Goal: Navigation & Orientation: Understand site structure

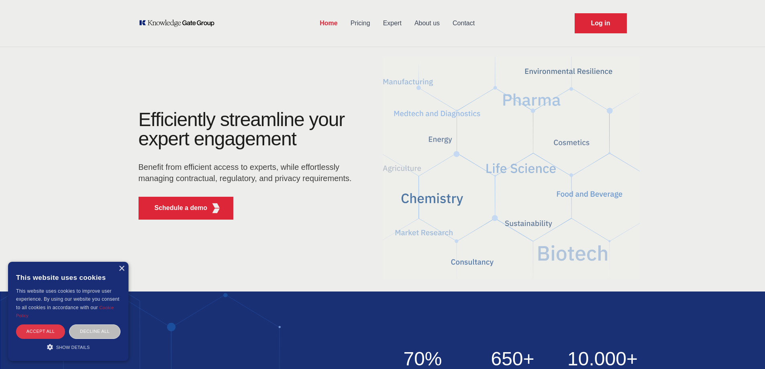
click at [56, 334] on div "Accept all" at bounding box center [40, 331] width 49 height 14
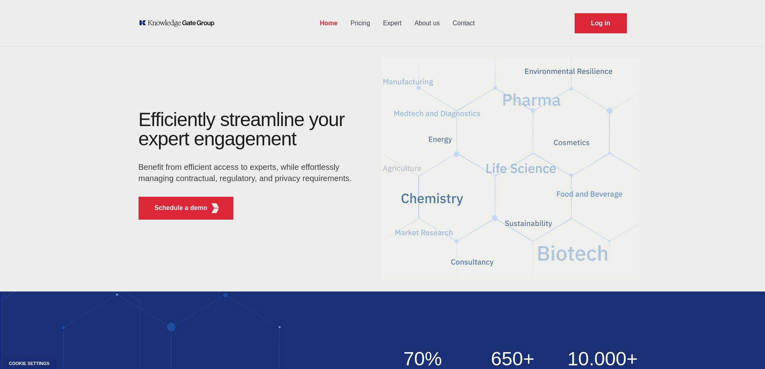
click at [367, 21] on link "Pricing" at bounding box center [360, 23] width 33 height 21
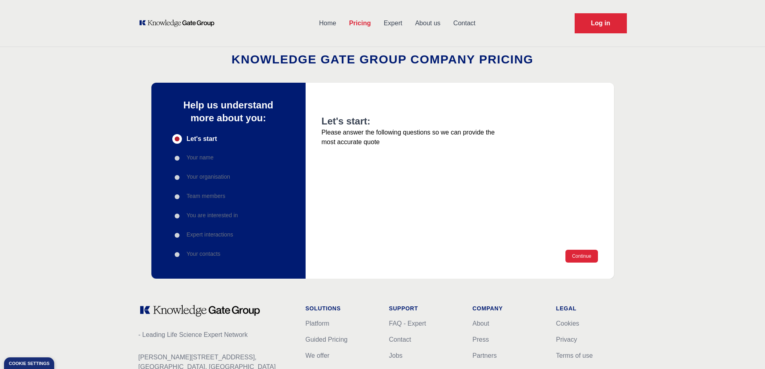
click at [399, 18] on link "Expert" at bounding box center [392, 23] width 31 height 21
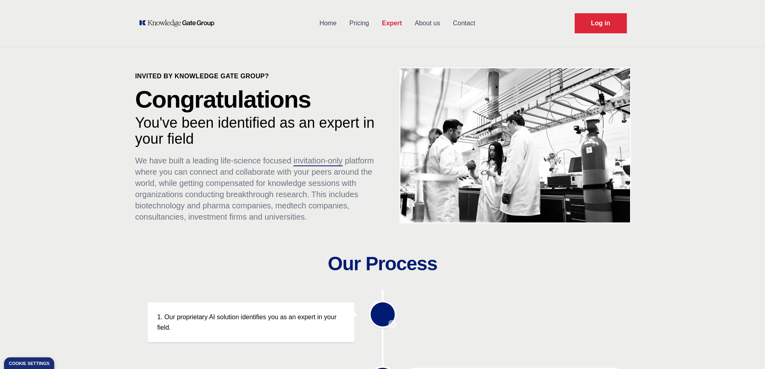
click at [367, 16] on link "Pricing" at bounding box center [359, 23] width 33 height 21
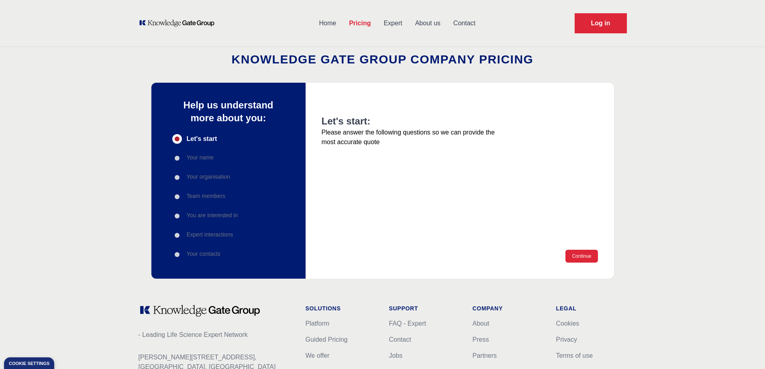
click at [215, 176] on p "Your organisation" at bounding box center [208, 177] width 43 height 8
click at [394, 24] on link "Expert" at bounding box center [392, 23] width 31 height 21
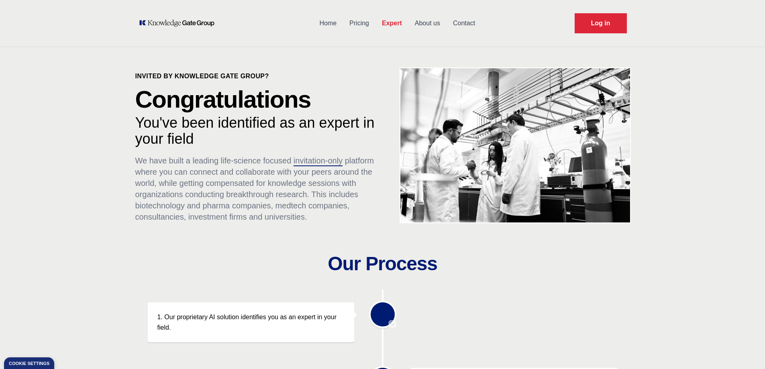
click at [339, 23] on link "Home" at bounding box center [328, 23] width 30 height 21
